Goal: Transaction & Acquisition: Purchase product/service

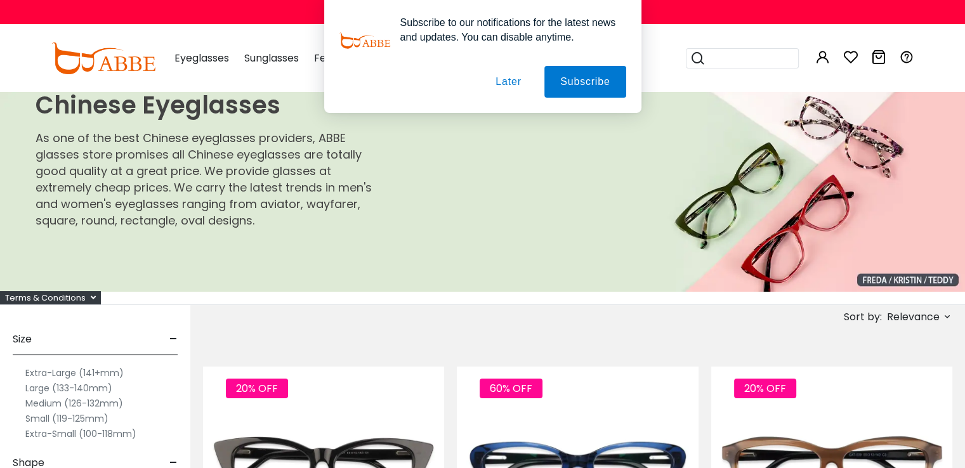
click at [0, 0] on button "Later" at bounding box center [0, 0] width 0 height 0
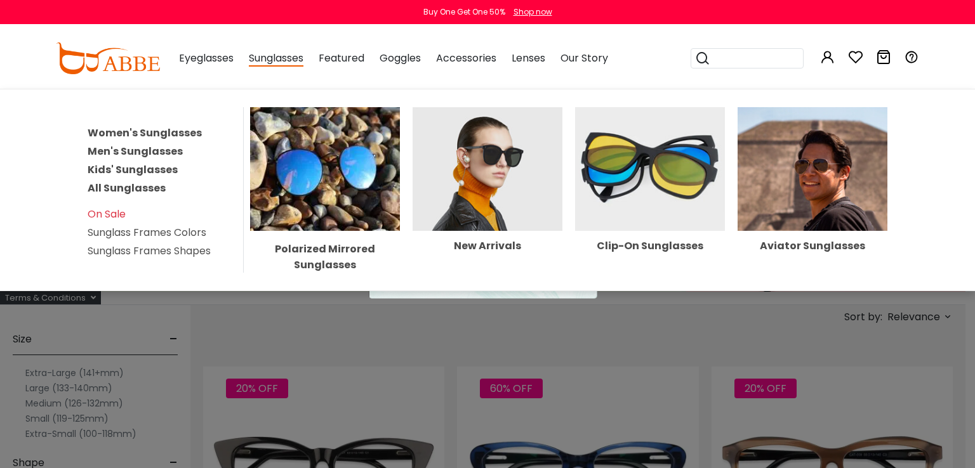
click at [165, 130] on link "Women's Sunglasses" at bounding box center [145, 133] width 114 height 15
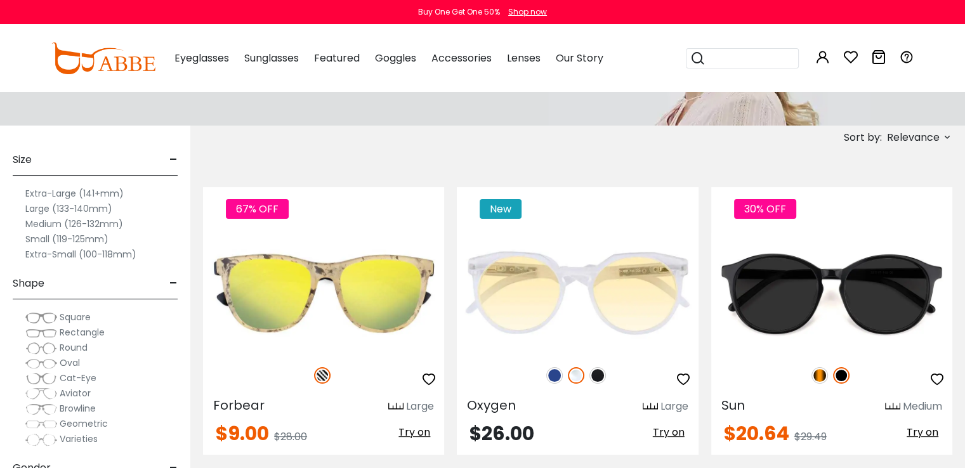
scroll to position [190, 0]
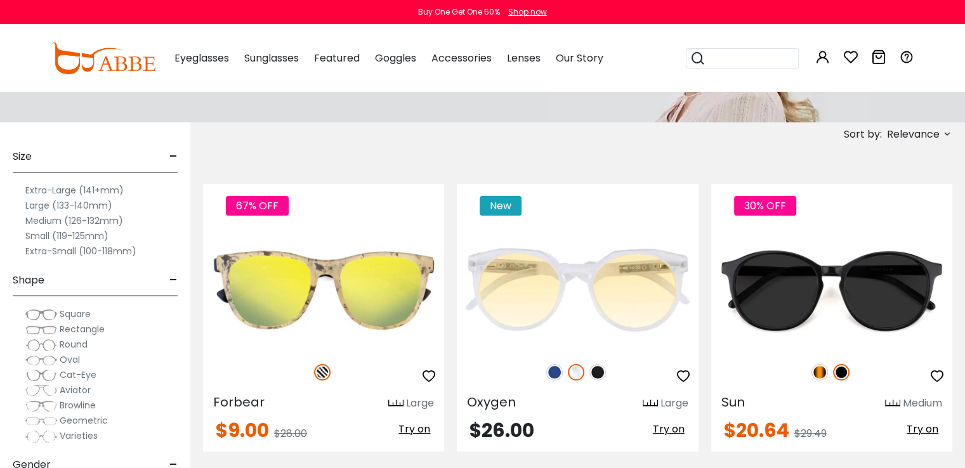
click at [93, 205] on label "Large (133-140mm)" at bounding box center [68, 205] width 87 height 15
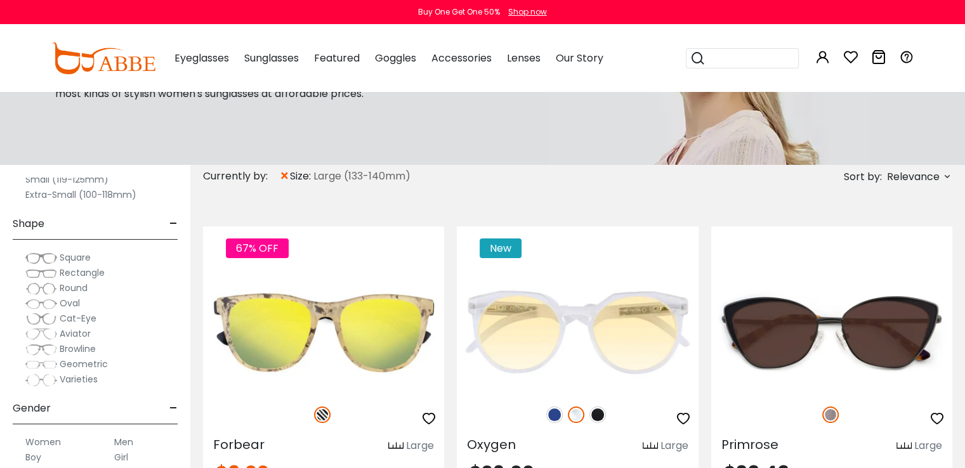
scroll to position [148, 0]
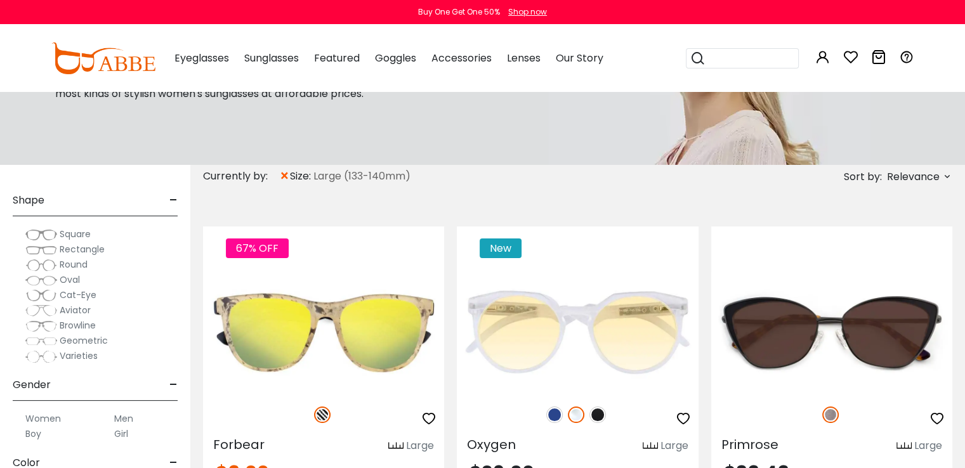
click at [63, 342] on span "Geometric" at bounding box center [84, 341] width 48 height 13
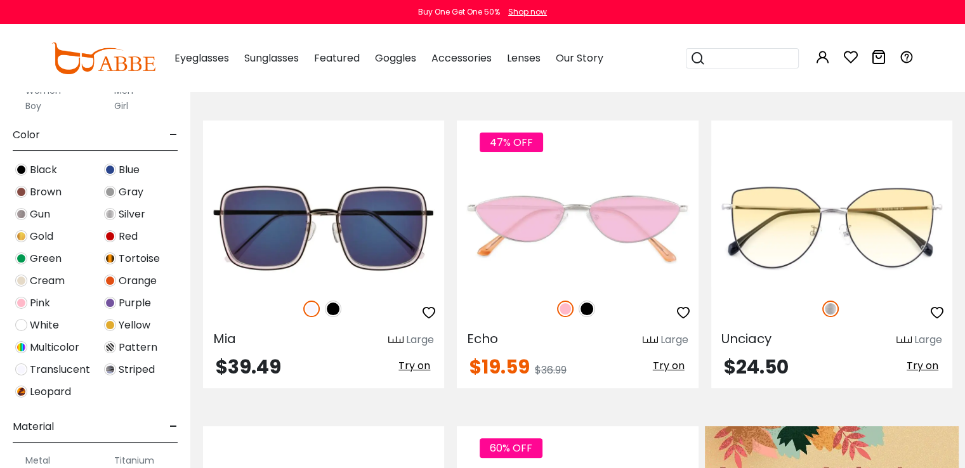
scroll to position [296, 0]
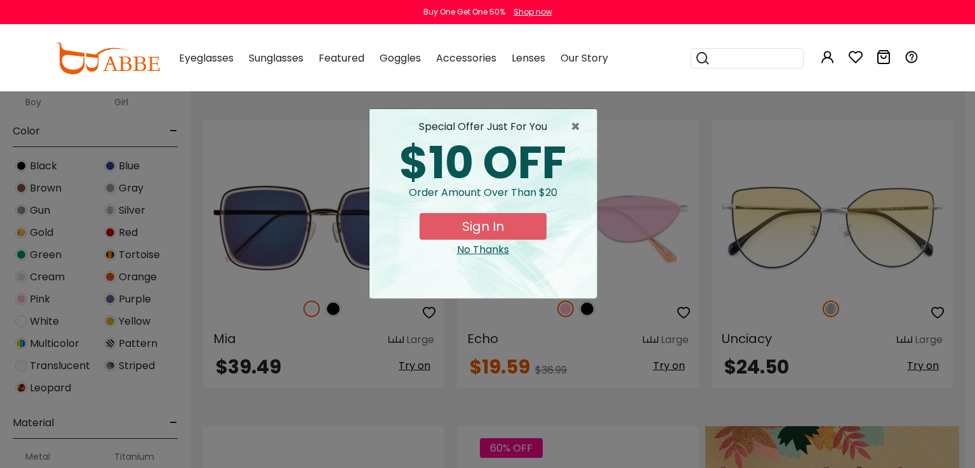
click at [21, 340] on div "× special offer just for you $10 OFF Order amount over than $20 Sign In No Than…" at bounding box center [487, 234] width 975 height 468
click at [576, 123] on span "×" at bounding box center [579, 126] width 16 height 15
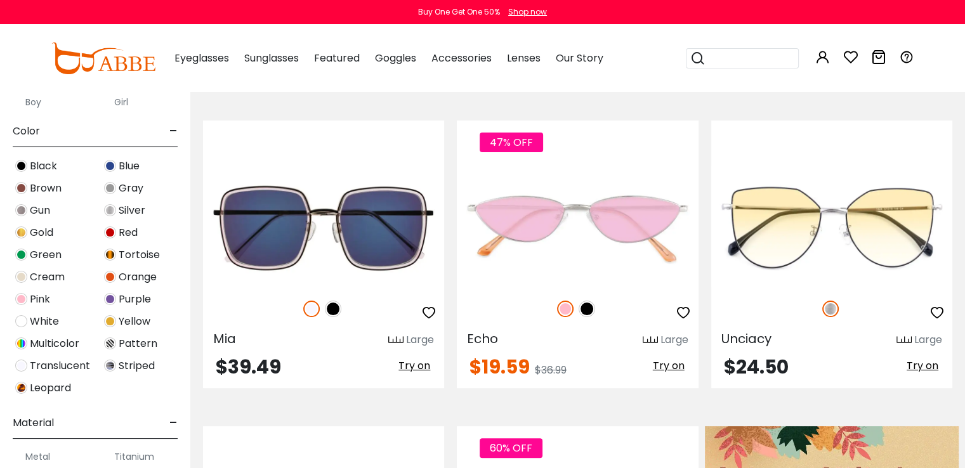
click at [18, 343] on img at bounding box center [21, 344] width 12 height 12
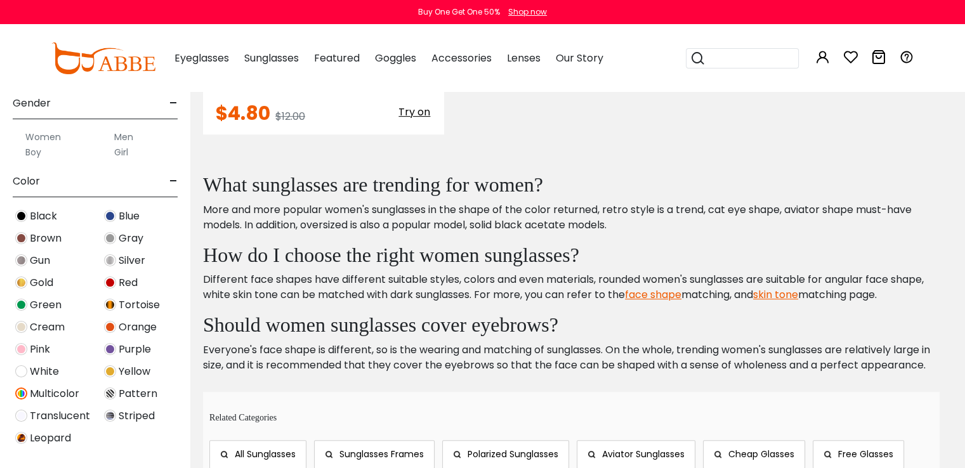
scroll to position [254, 0]
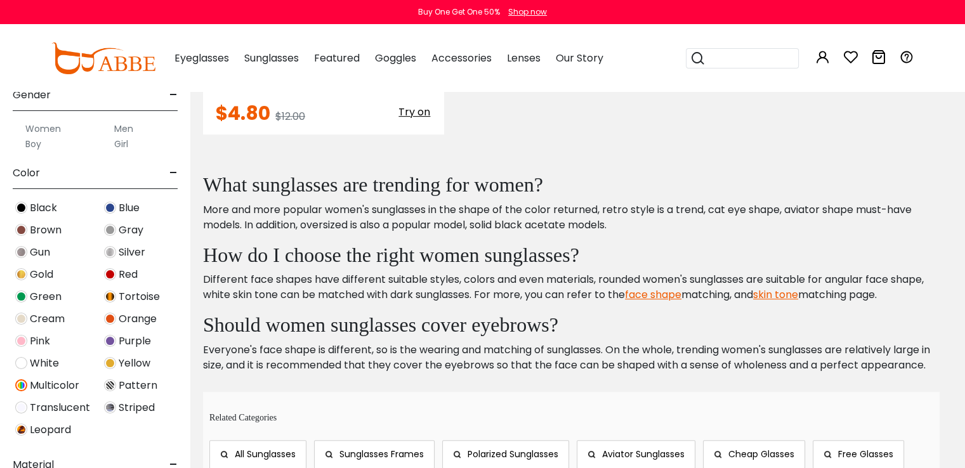
click at [107, 269] on img at bounding box center [110, 274] width 12 height 12
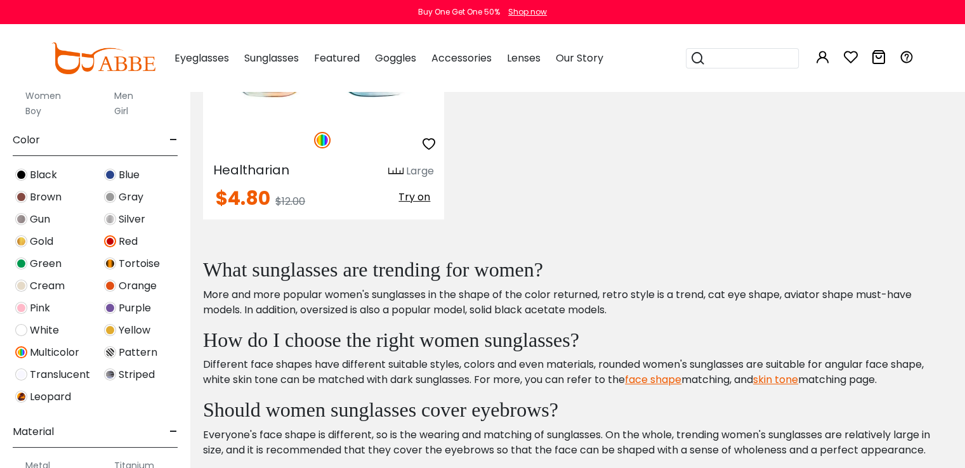
scroll to position [296, 0]
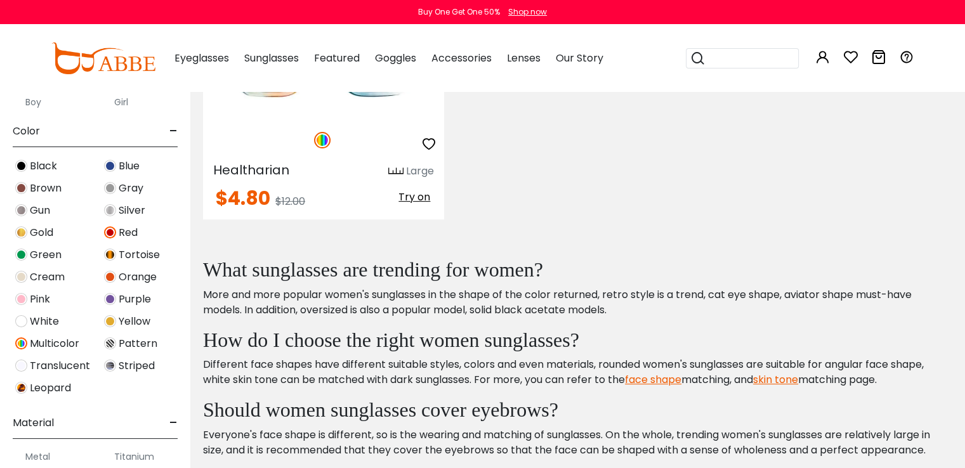
click at [110, 277] on img at bounding box center [110, 277] width 12 height 12
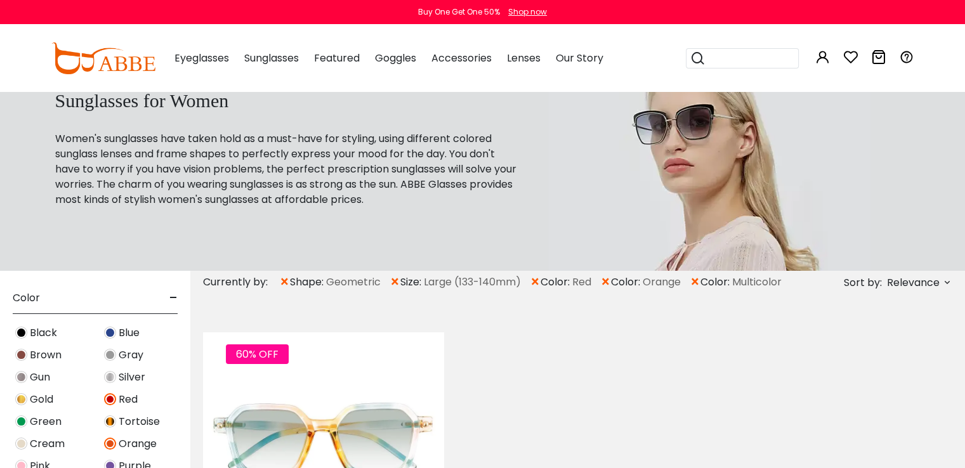
scroll to position [402, 0]
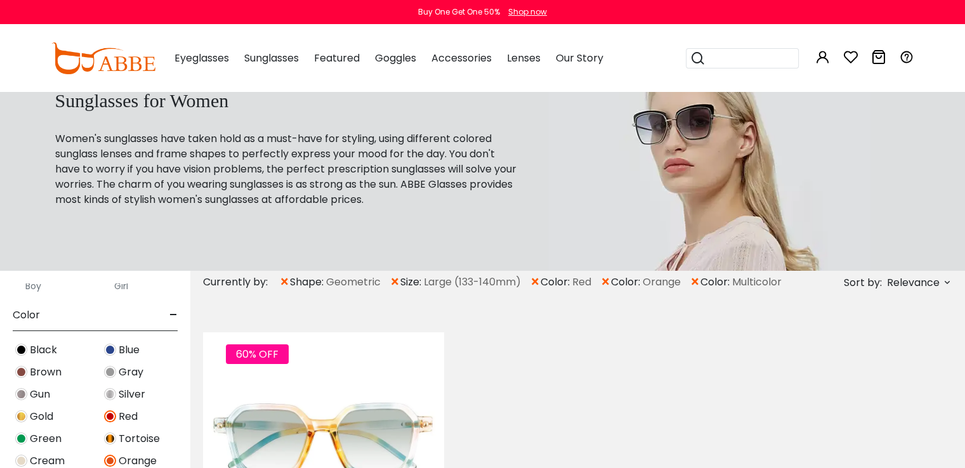
click at [114, 349] on img at bounding box center [110, 350] width 12 height 12
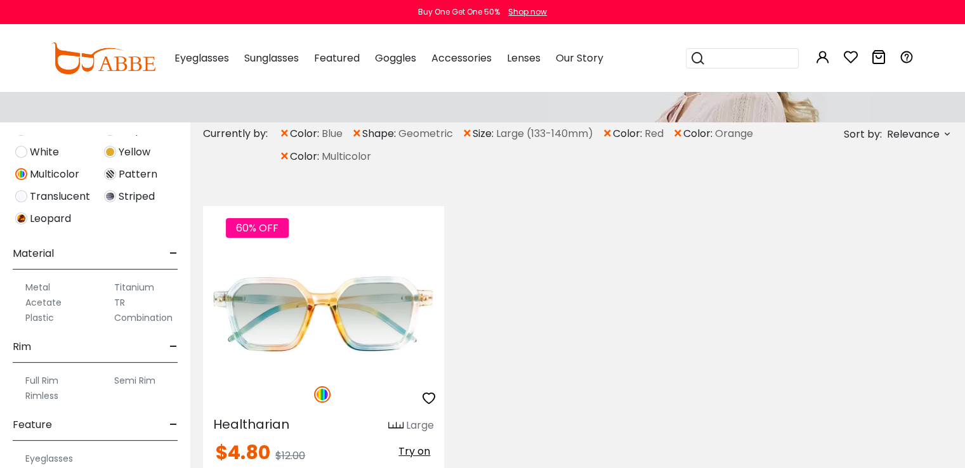
scroll to position [602, 0]
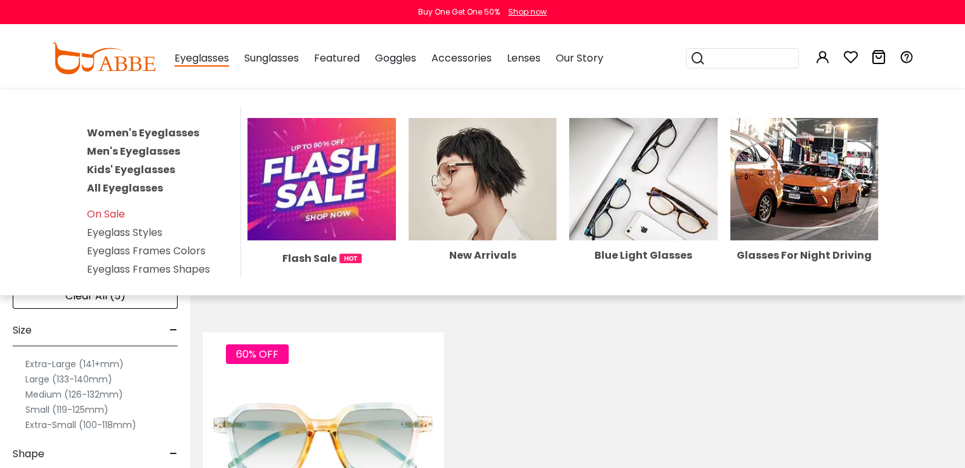
click at [198, 62] on span "Eyeglasses" at bounding box center [202, 59] width 55 height 16
click at [173, 133] on link "Women's Eyeglasses" at bounding box center [143, 133] width 112 height 15
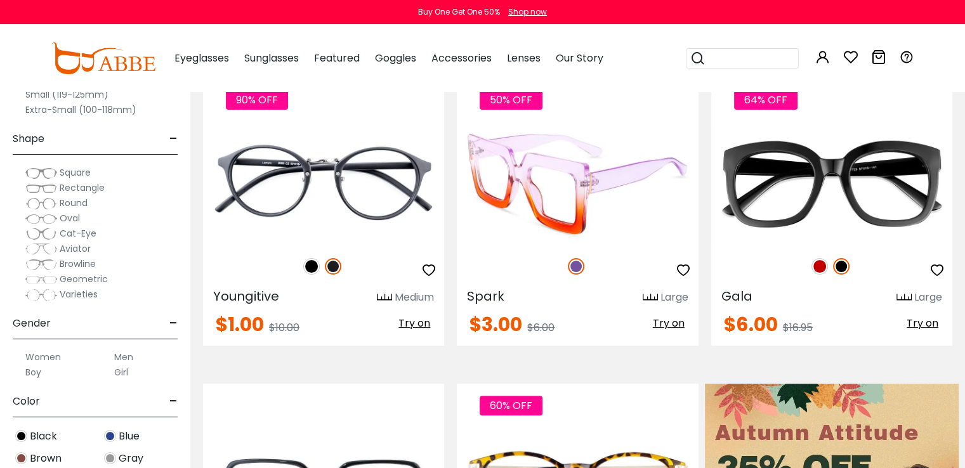
scroll to position [296, 0]
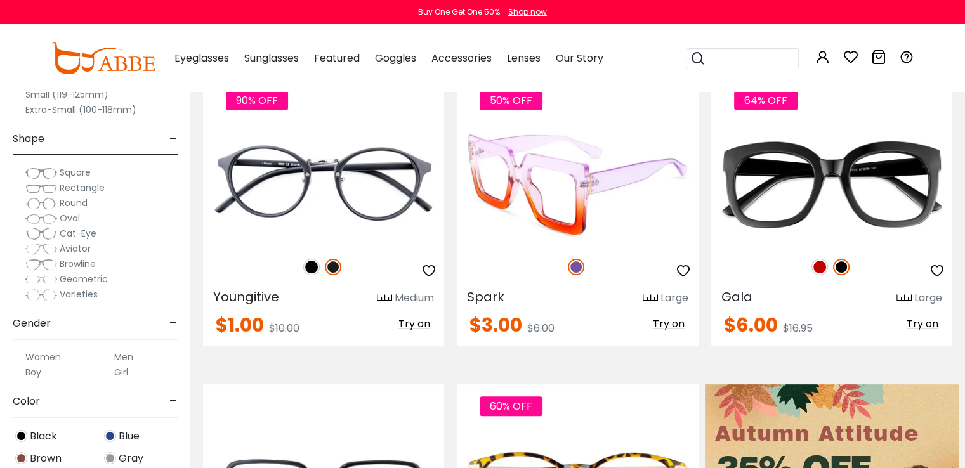
click at [580, 206] on img at bounding box center [577, 184] width 241 height 121
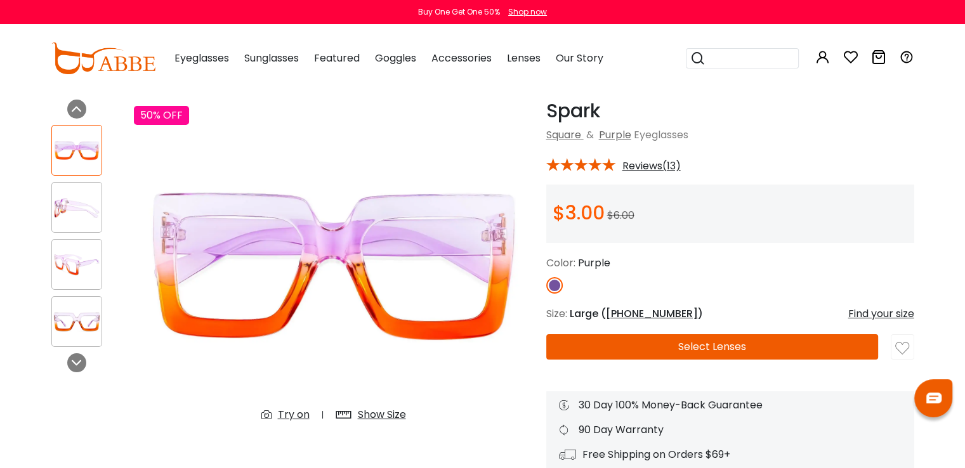
scroll to position [42, 0]
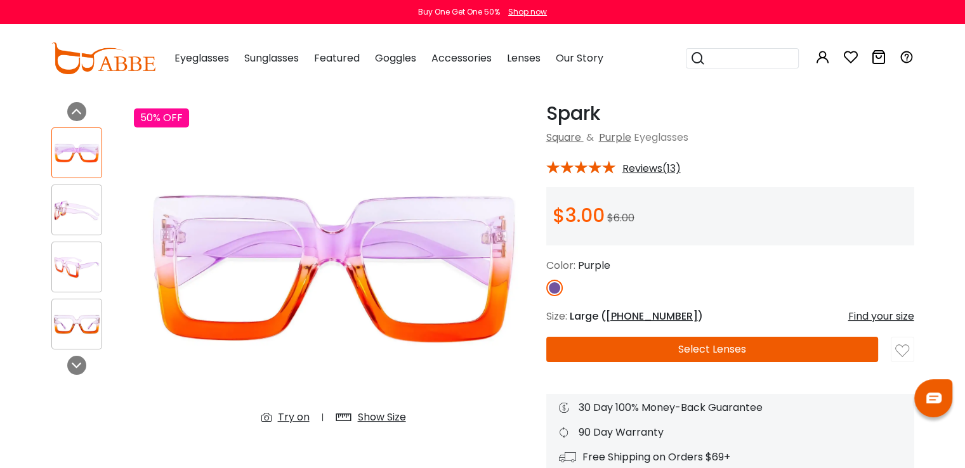
click at [82, 214] on img at bounding box center [77, 210] width 50 height 25
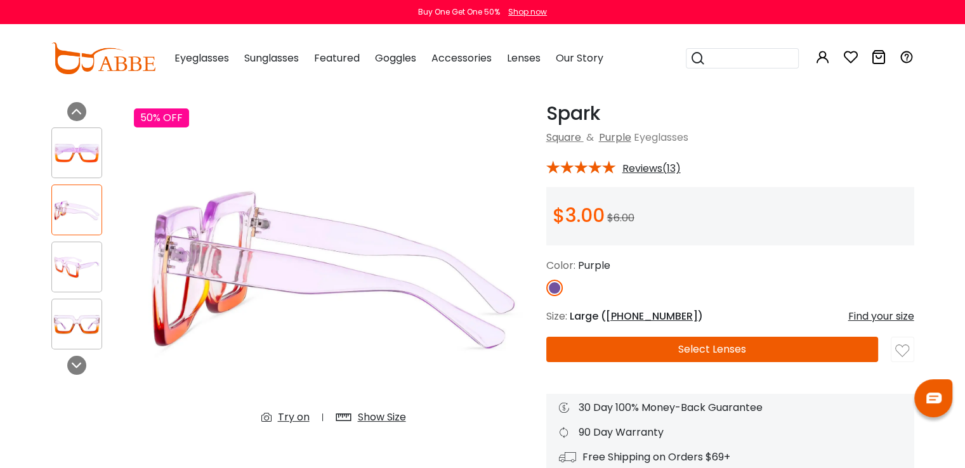
click at [76, 255] on img at bounding box center [77, 267] width 50 height 25
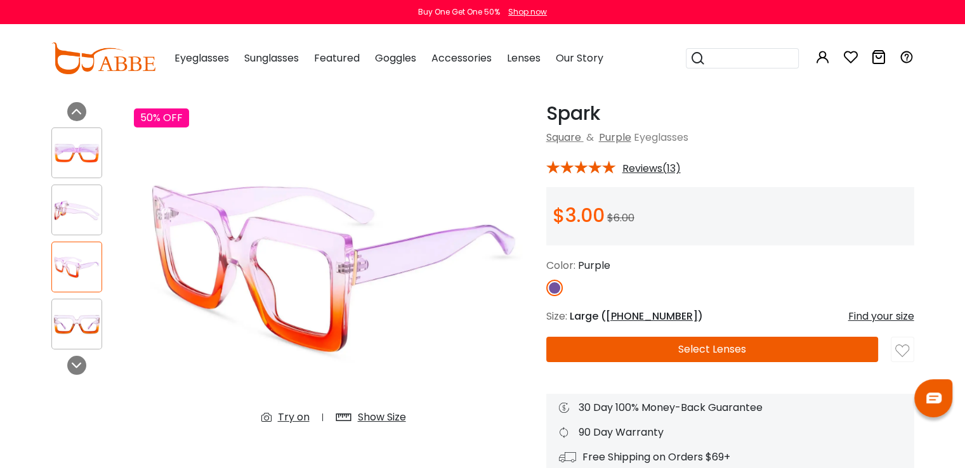
click at [77, 313] on img at bounding box center [77, 324] width 50 height 25
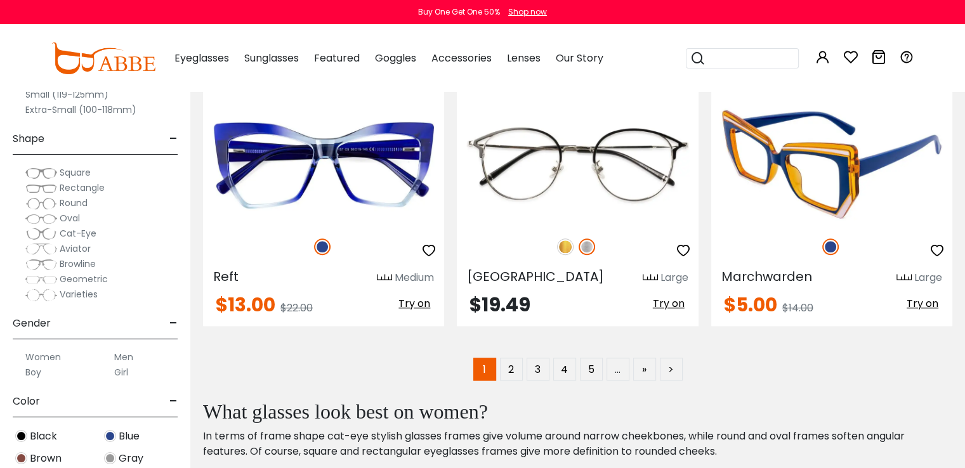
scroll to position [6157, 0]
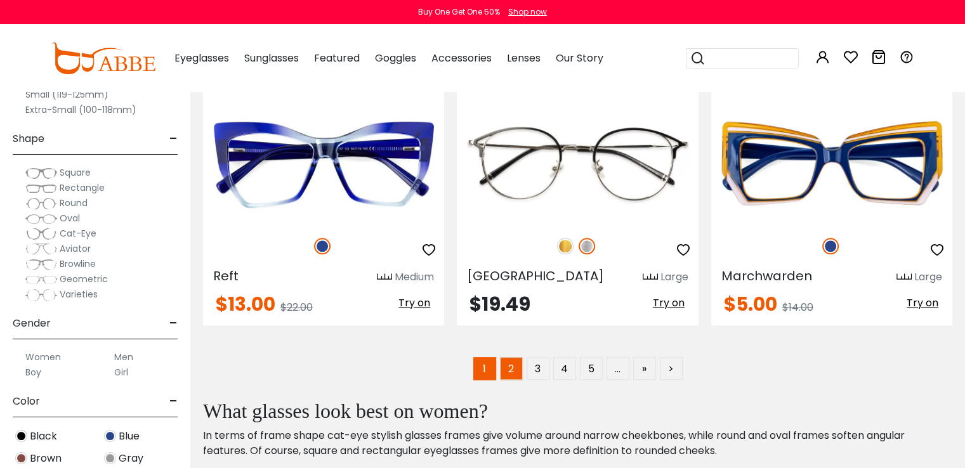
click at [515, 359] on link "2" at bounding box center [511, 368] width 23 height 23
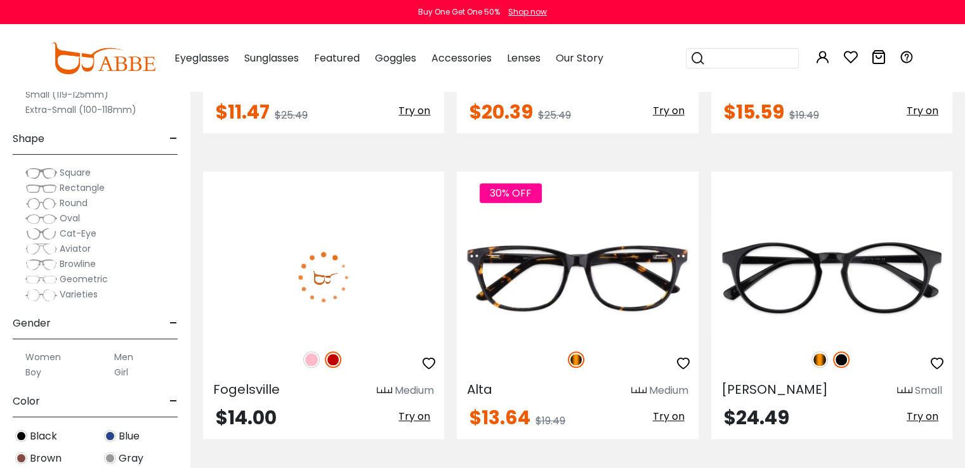
scroll to position [1143, 0]
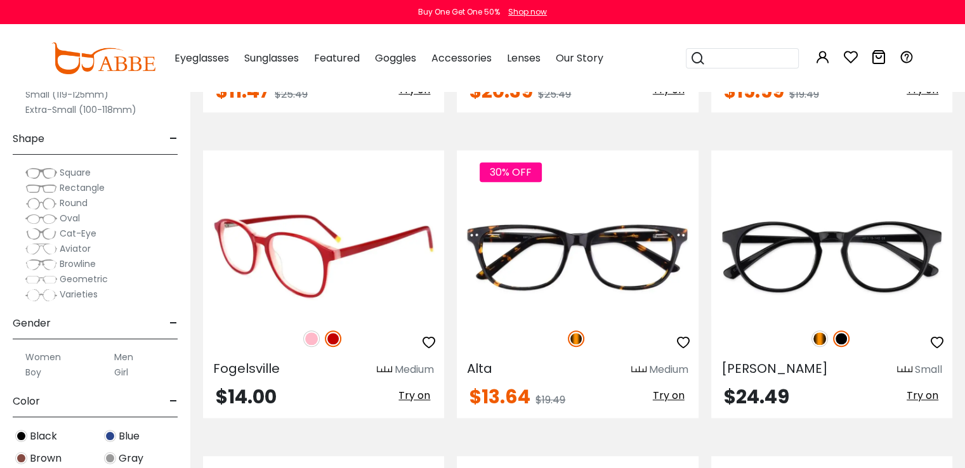
click at [311, 341] on img at bounding box center [311, 339] width 17 height 17
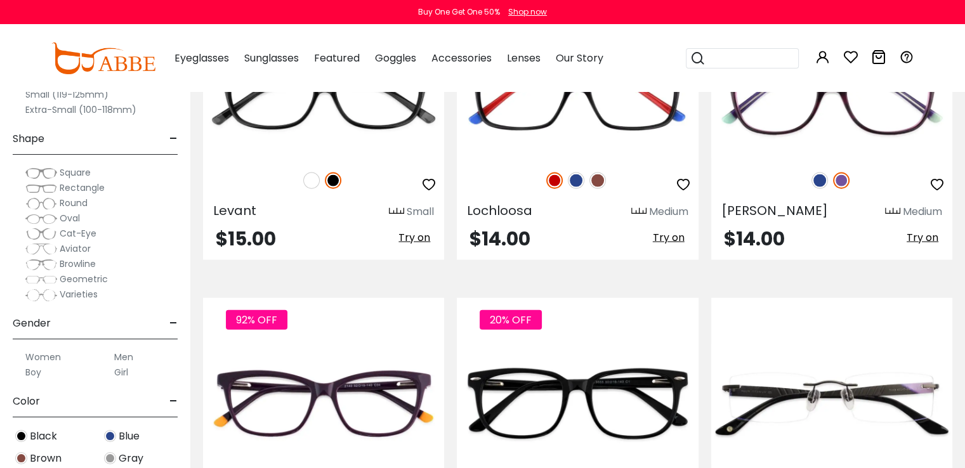
scroll to position [2835, 0]
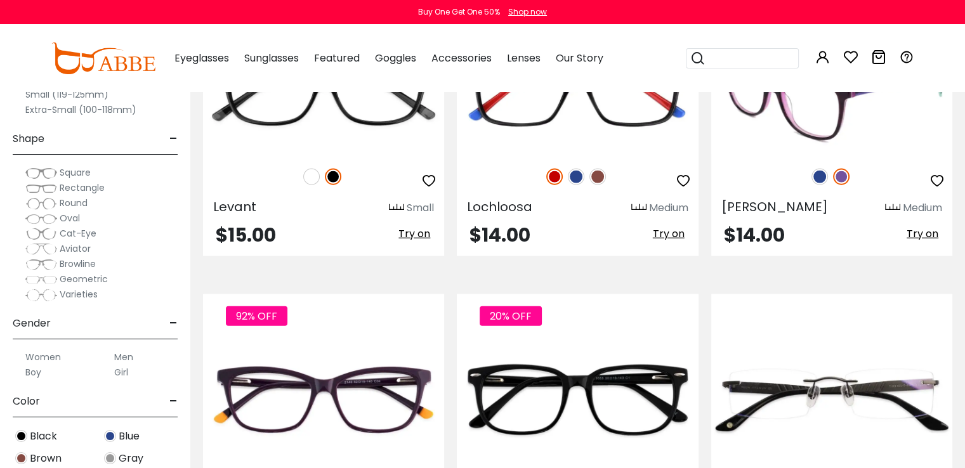
click at [818, 176] on img at bounding box center [820, 177] width 17 height 17
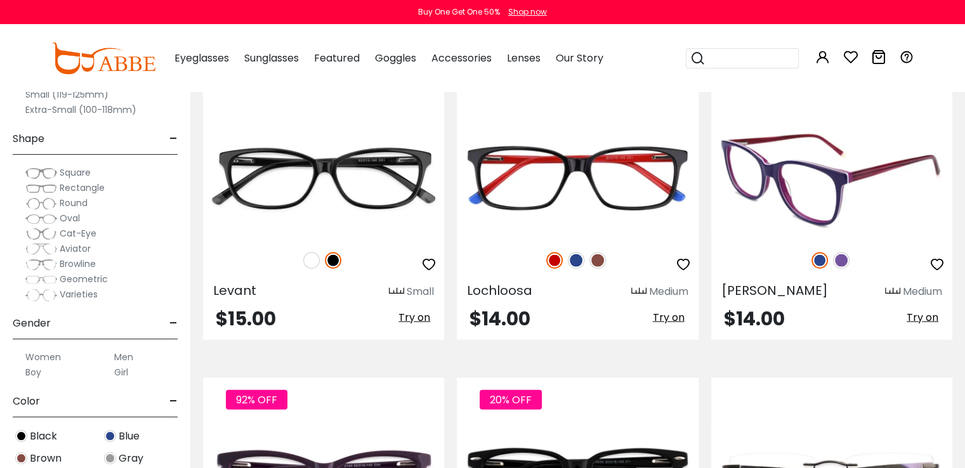
scroll to position [2750, 0]
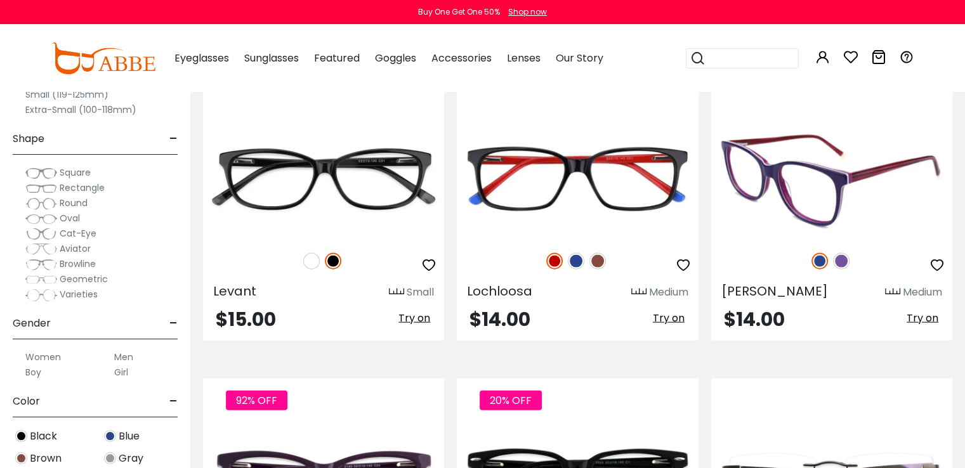
click at [839, 255] on img at bounding box center [841, 261] width 17 height 17
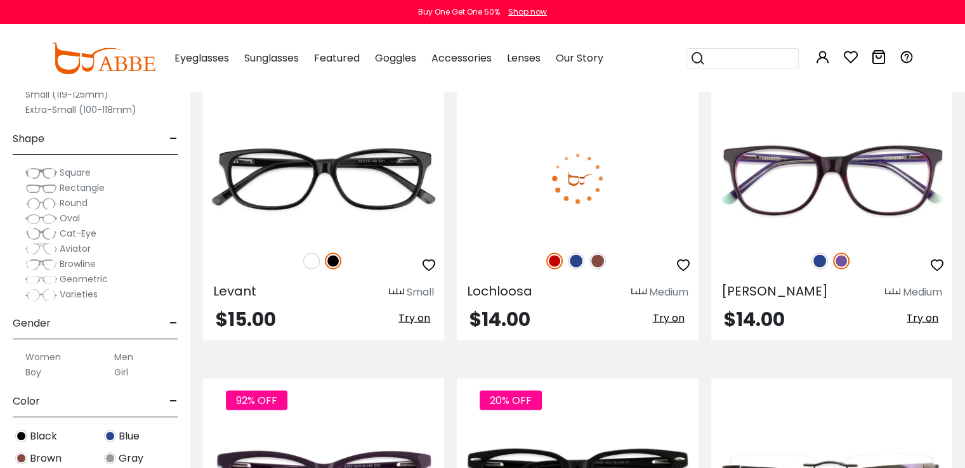
click at [576, 260] on img at bounding box center [576, 261] width 17 height 17
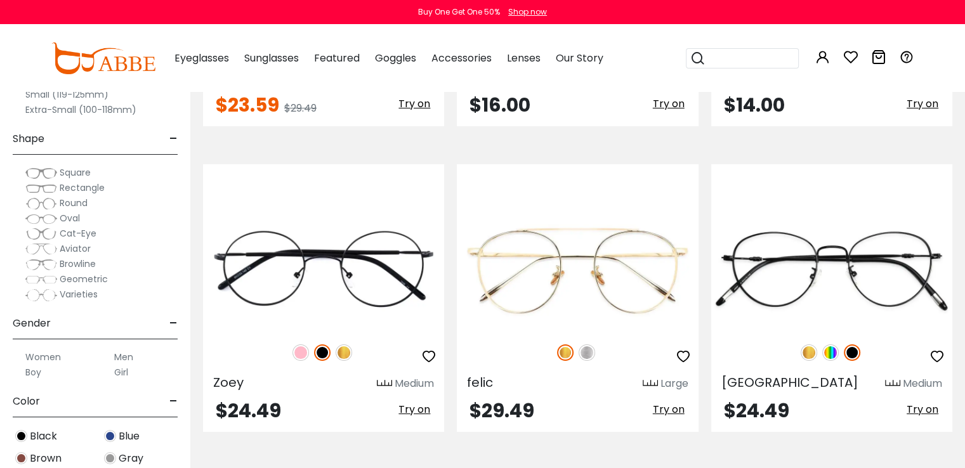
scroll to position [4803, 0]
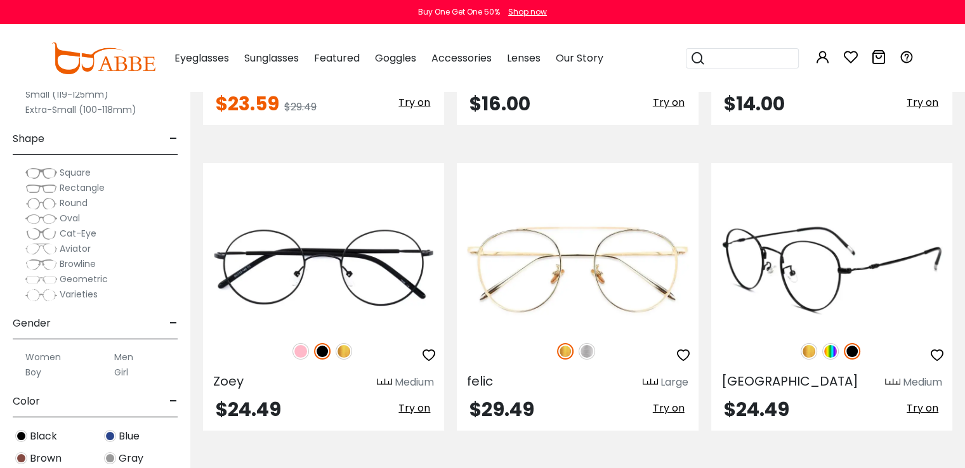
click at [830, 346] on img at bounding box center [831, 351] width 17 height 17
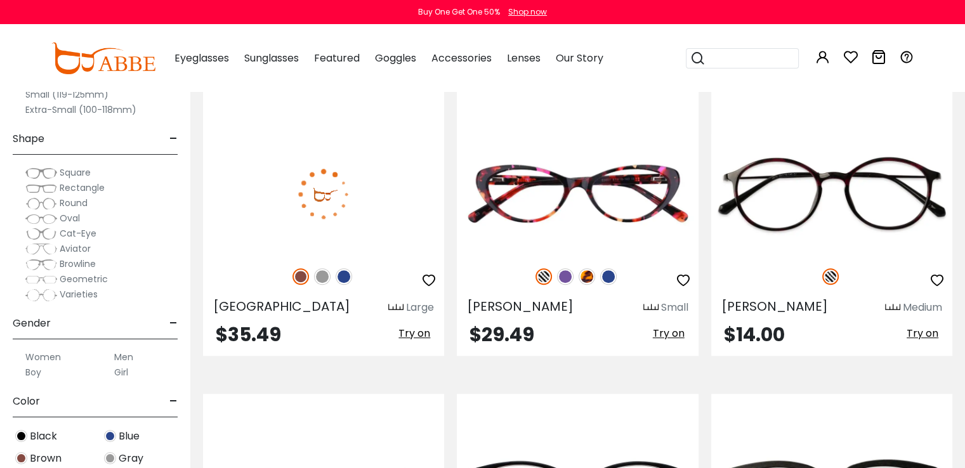
scroll to position [5797, 0]
